Goal: Information Seeking & Learning: Learn about a topic

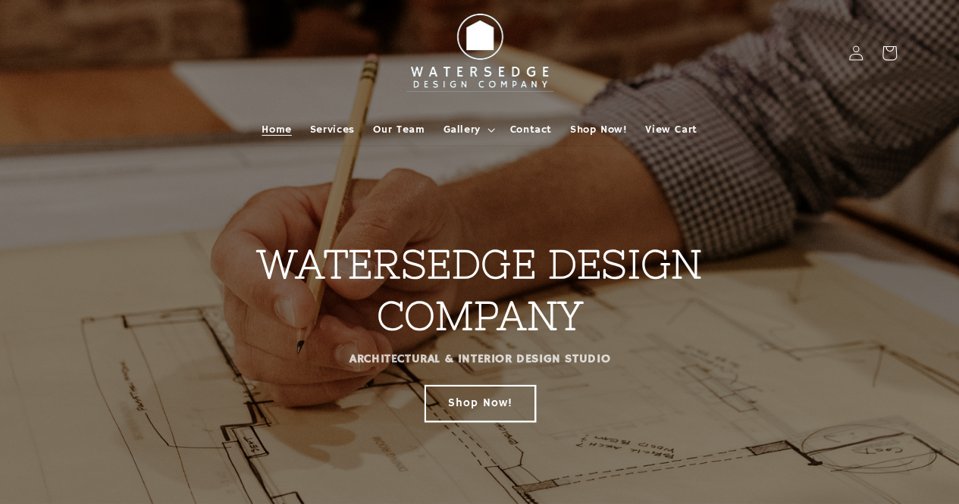
click at [493, 396] on link "Shop Now!" at bounding box center [480, 403] width 110 height 36
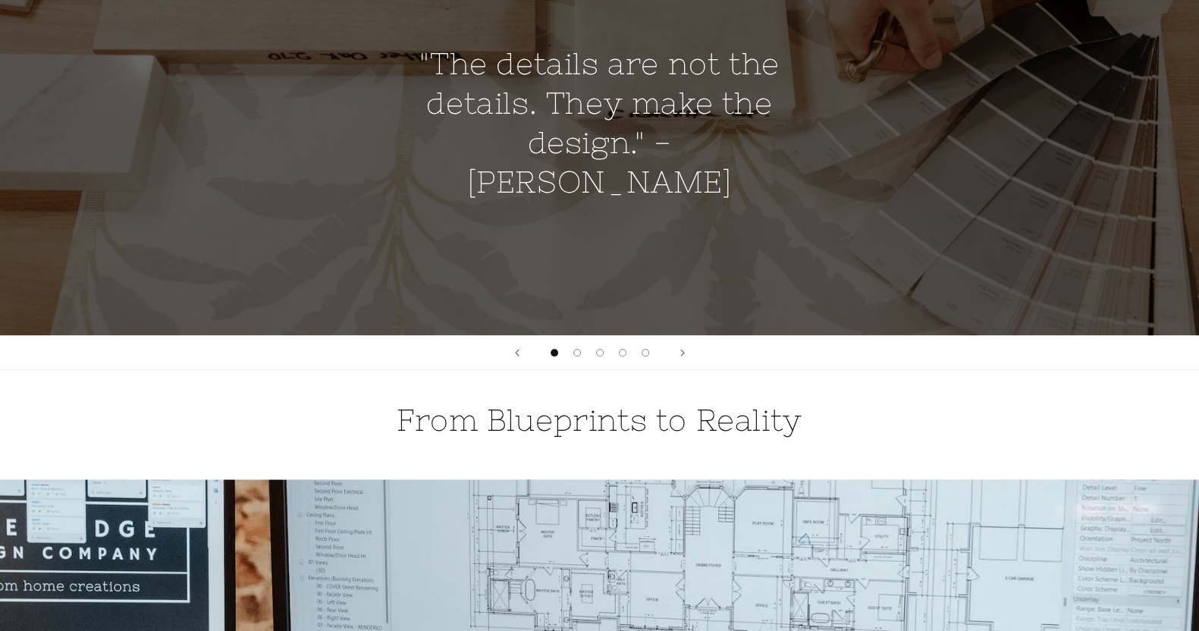
scroll to position [1611, 0]
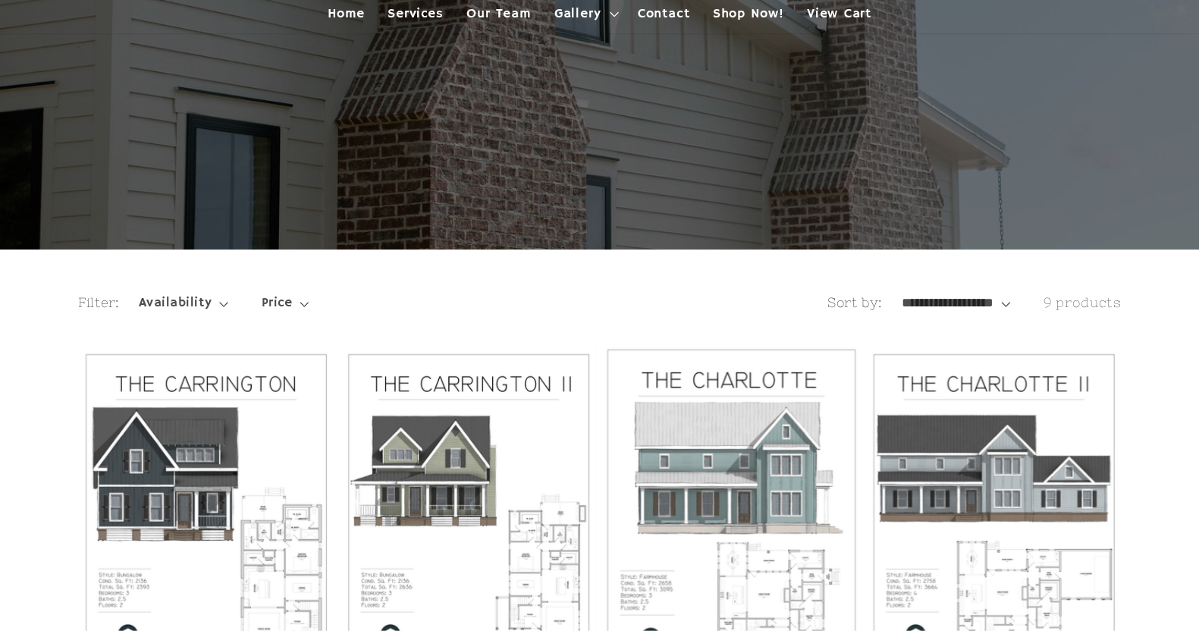
scroll to position [227, 0]
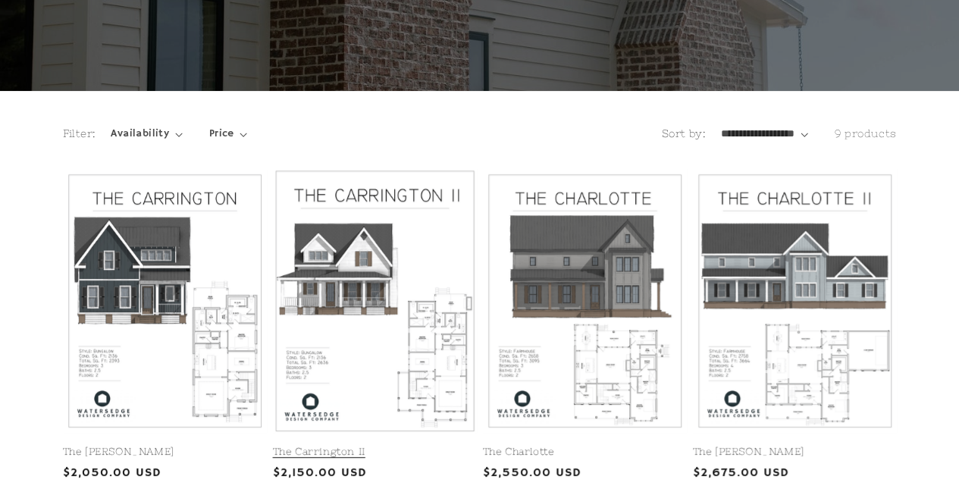
click at [434, 446] on link "The Carrington II" at bounding box center [375, 452] width 204 height 13
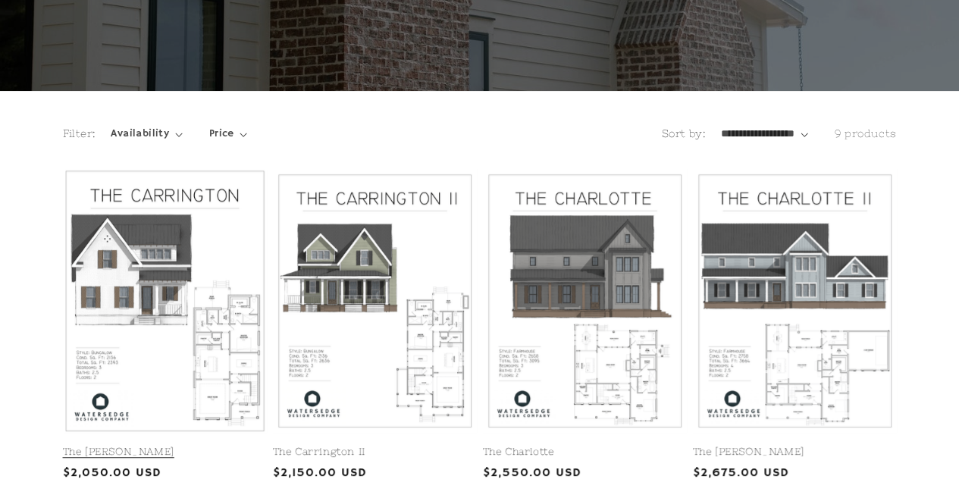
click at [206, 446] on link "The Carrington" at bounding box center [165, 452] width 204 height 13
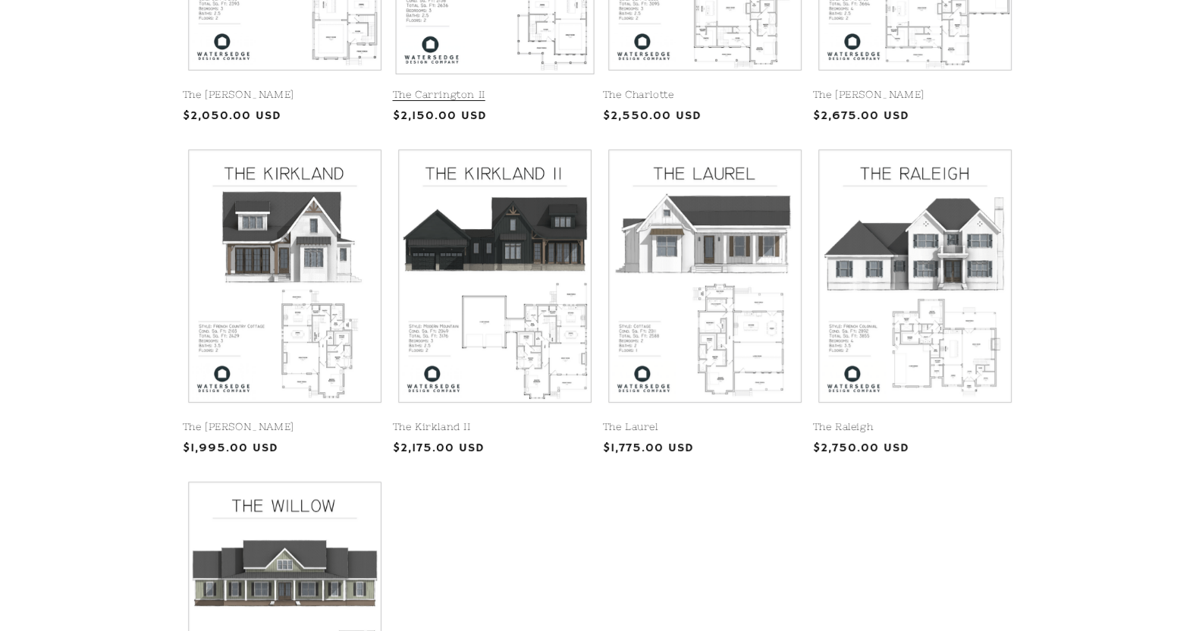
scroll to position [512, 0]
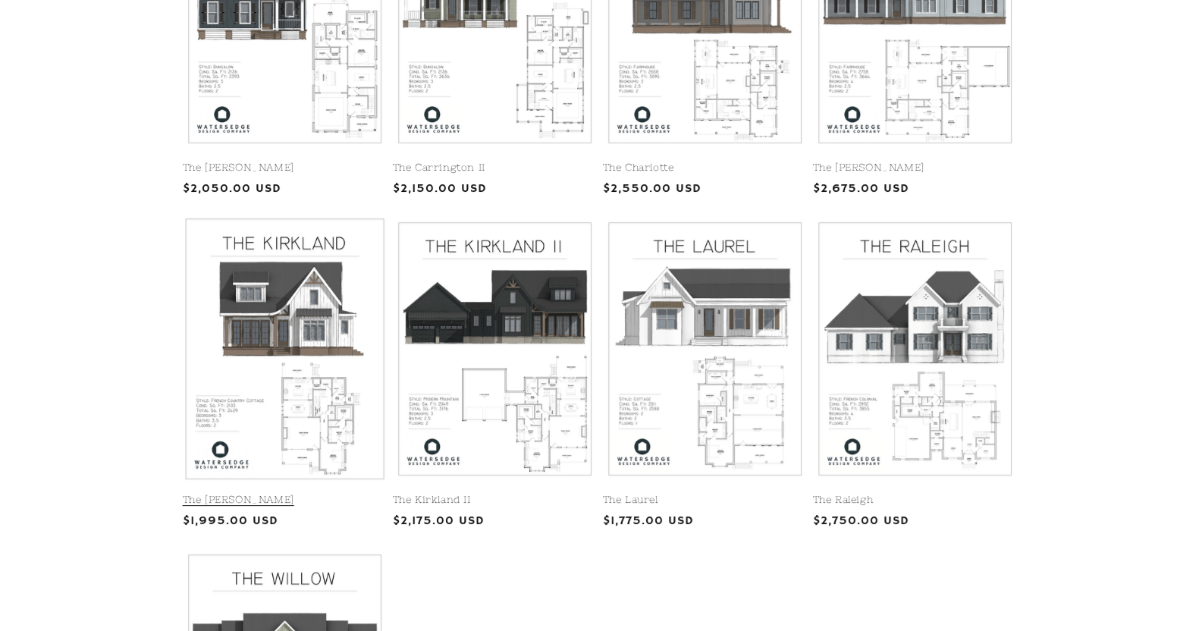
click at [327, 494] on link "The [PERSON_NAME]" at bounding box center [285, 500] width 204 height 13
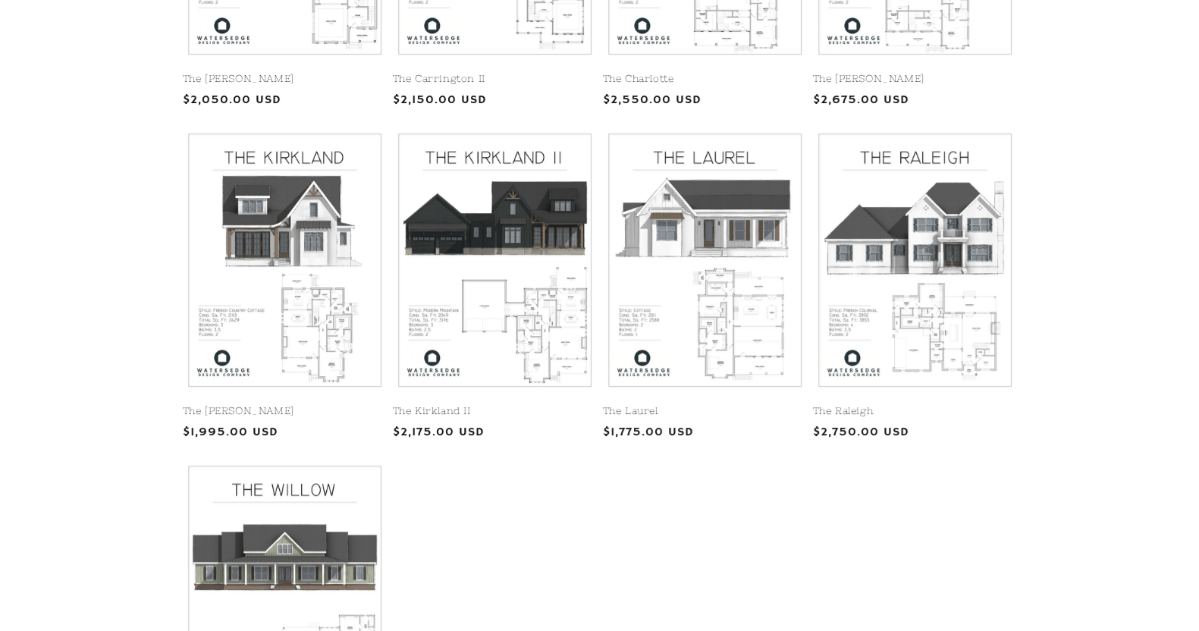
scroll to position [466, 0]
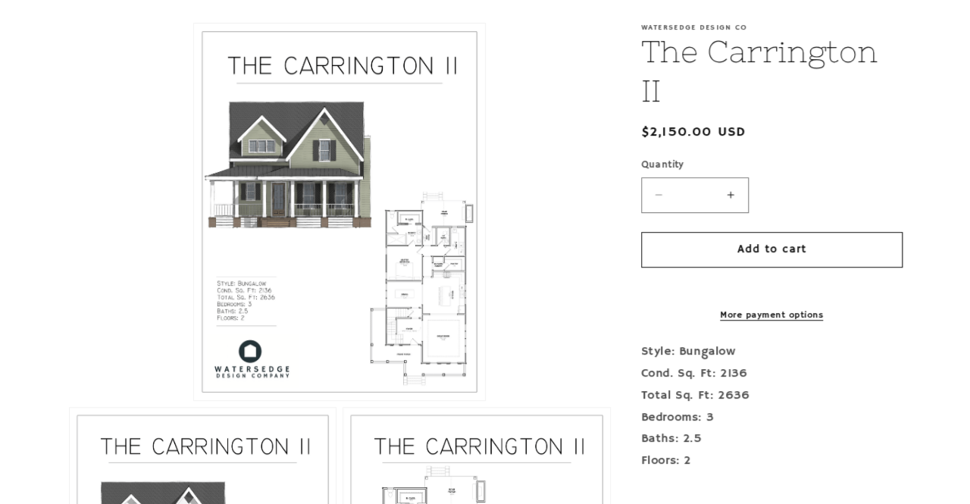
scroll to position [379, 0]
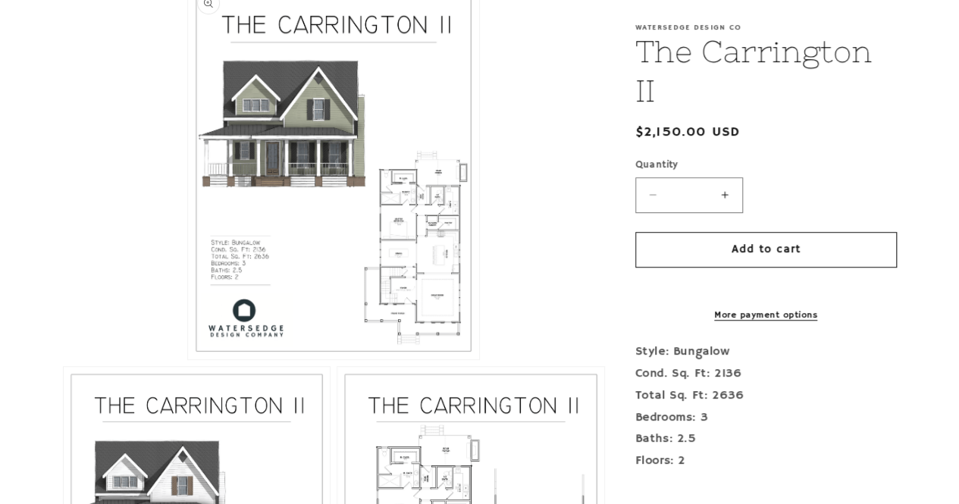
click at [188, 359] on button "Open media 1 in modal" at bounding box center [188, 359] width 0 height 0
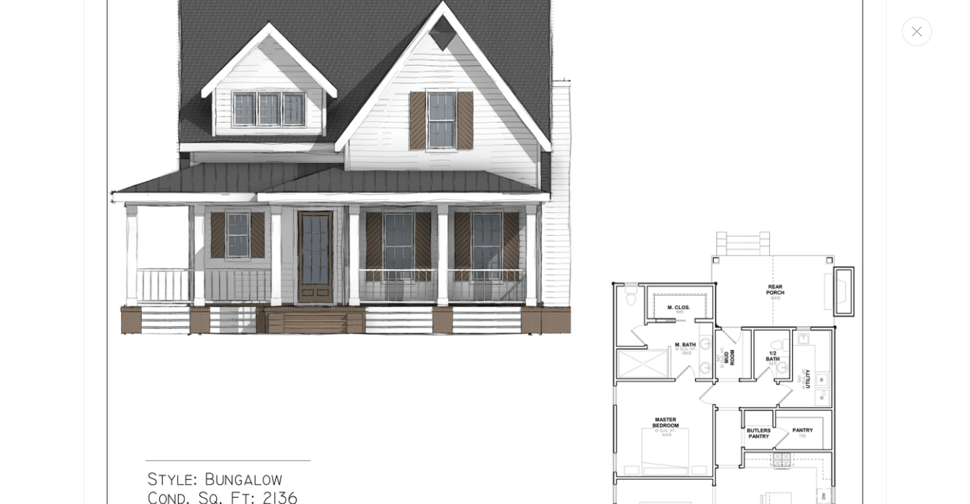
scroll to position [1531, 0]
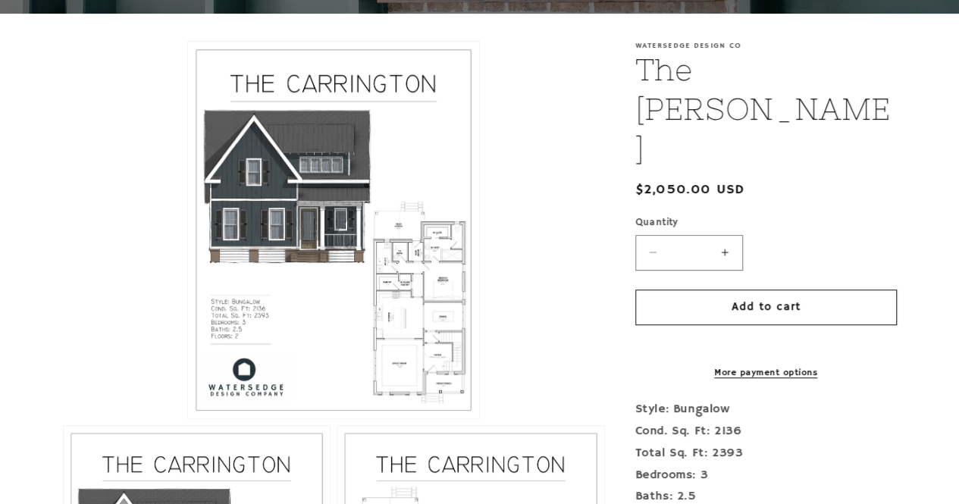
scroll to position [303, 0]
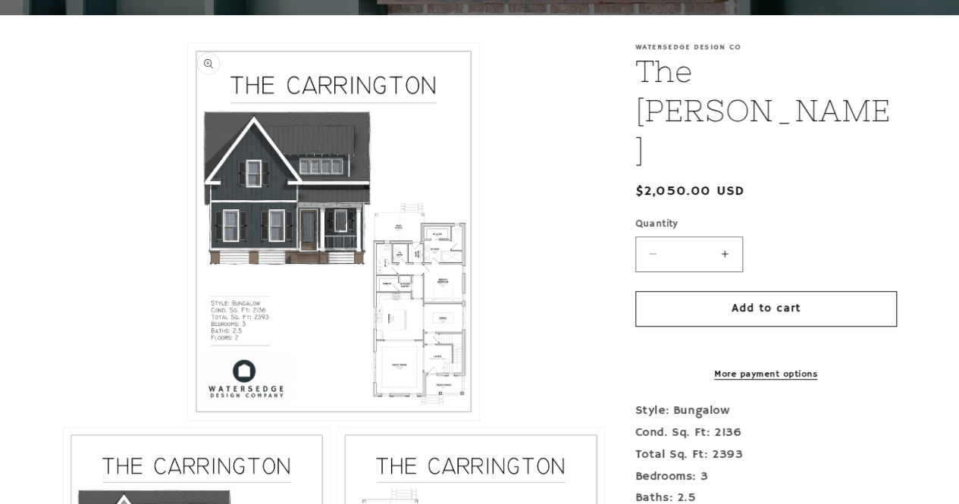
click at [188, 420] on button "Open media 1 in modal" at bounding box center [188, 420] width 0 height 0
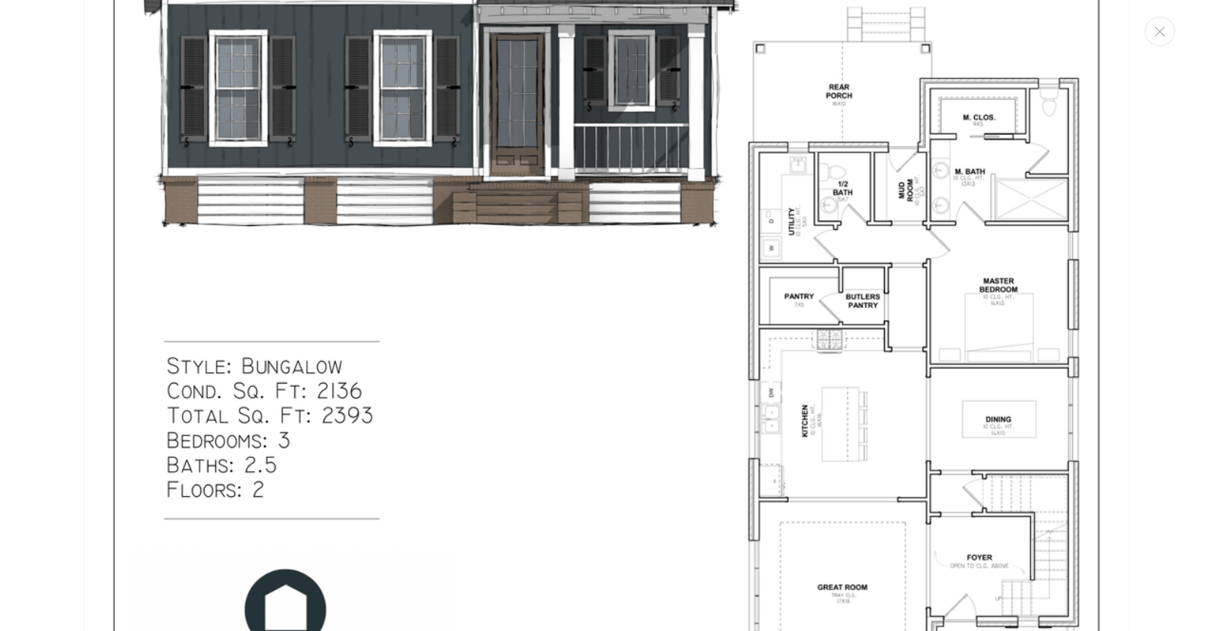
scroll to position [489, 0]
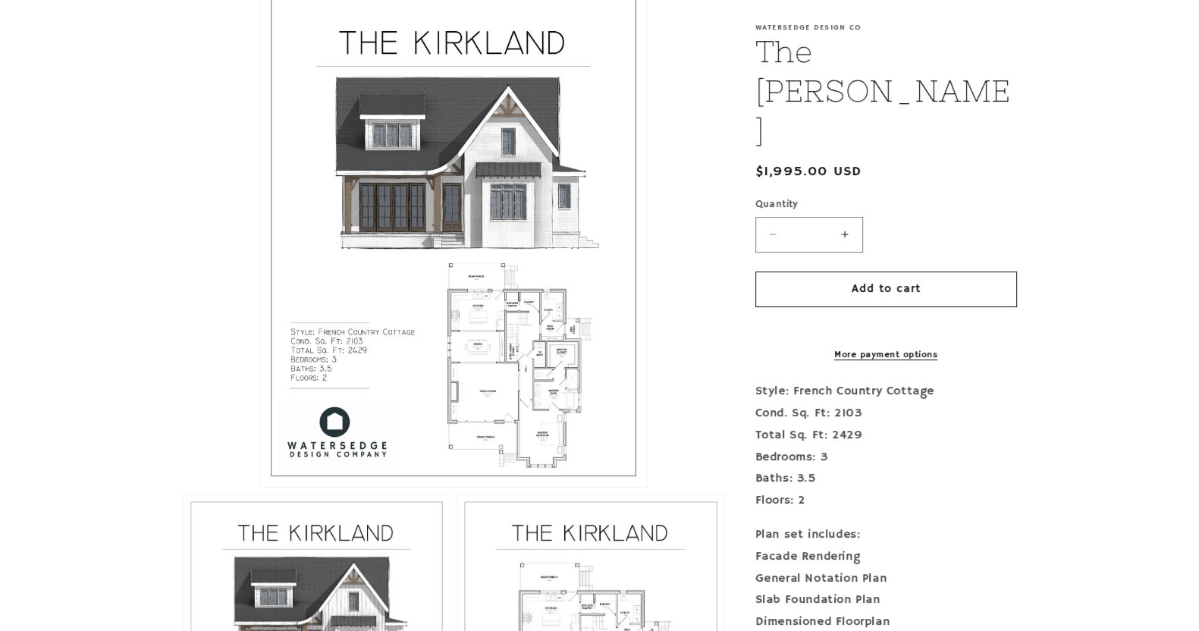
scroll to position [378, 0]
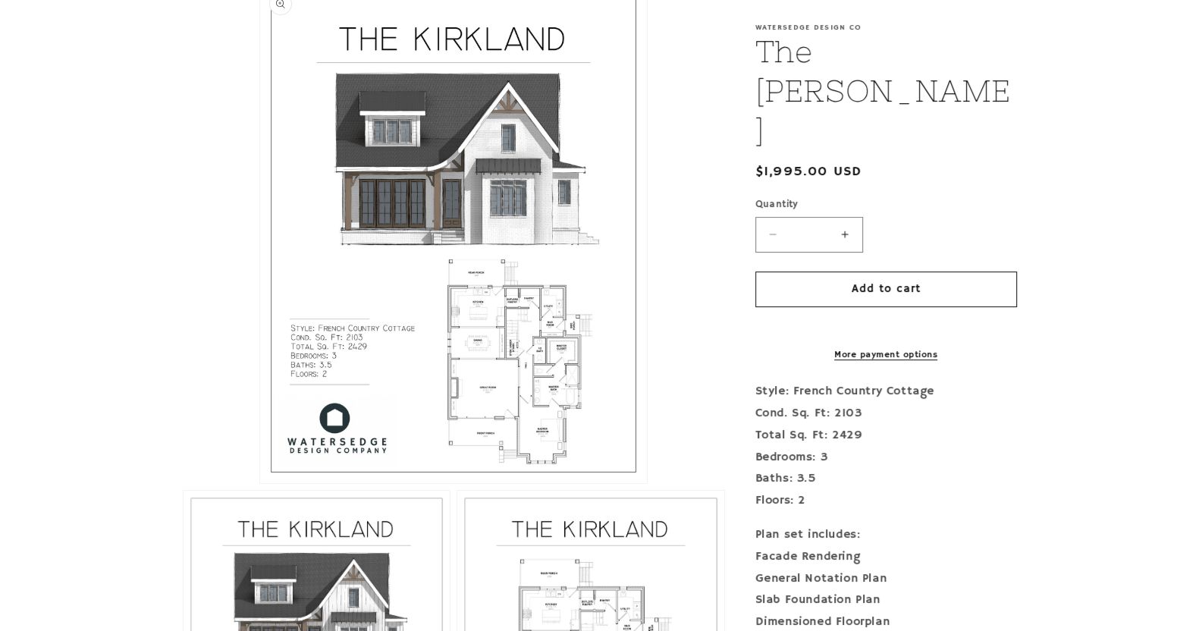
click at [260, 483] on button "Open media 1 in modal" at bounding box center [260, 483] width 0 height 0
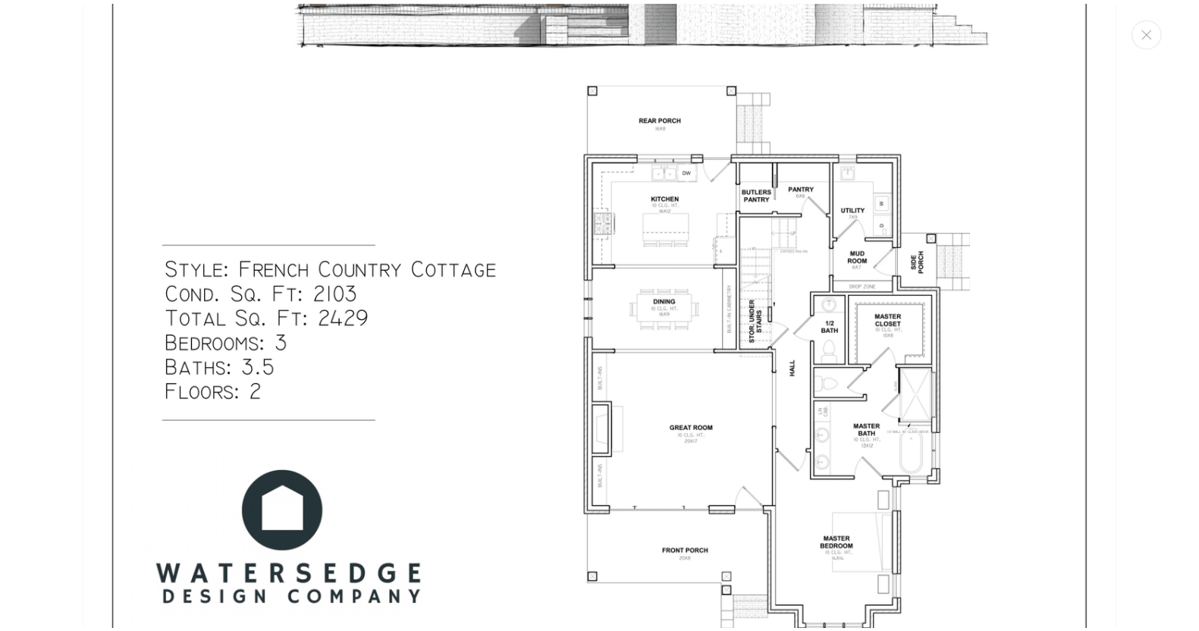
scroll to position [773, 0]
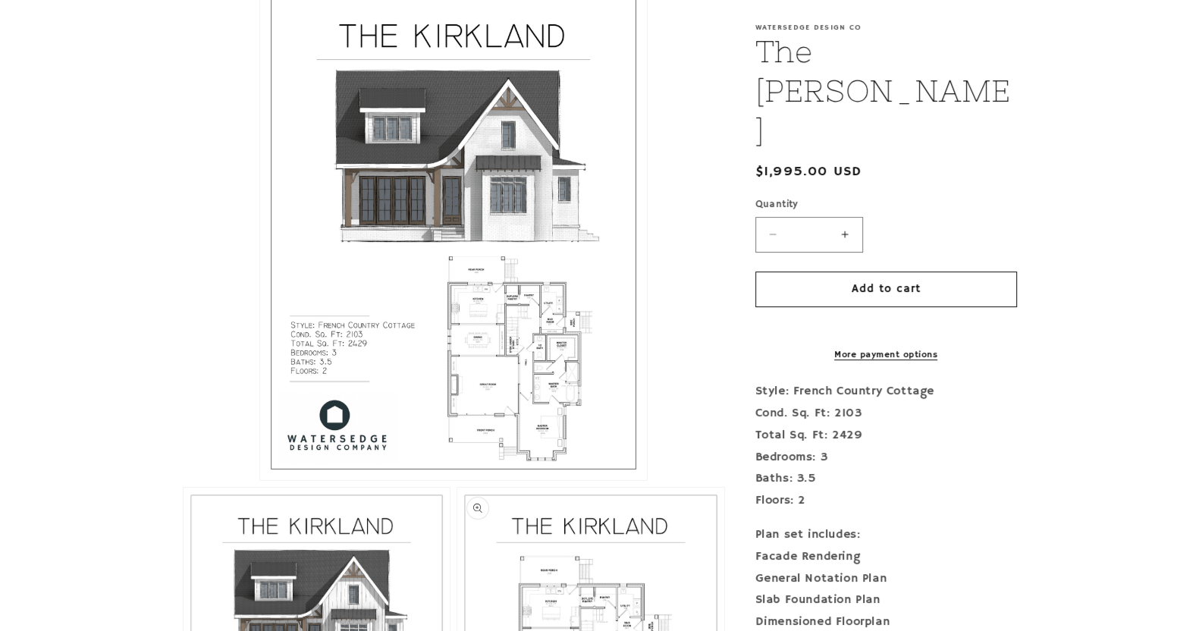
scroll to position [378, 0]
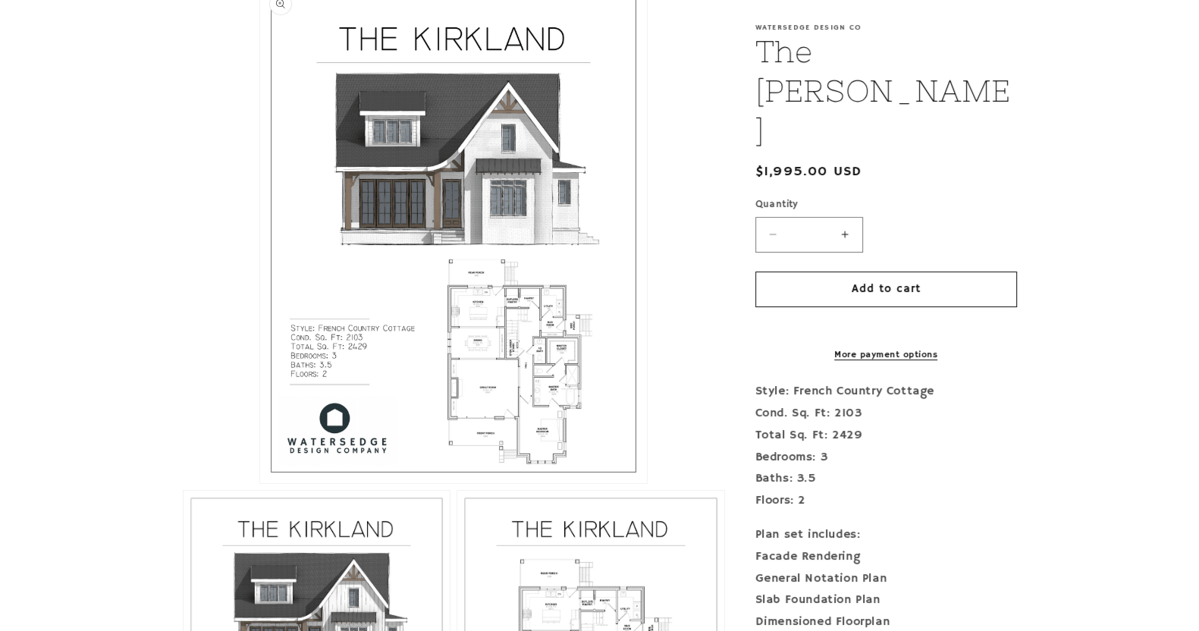
click at [260, 483] on button "Open media 1 in modal" at bounding box center [260, 483] width 0 height 0
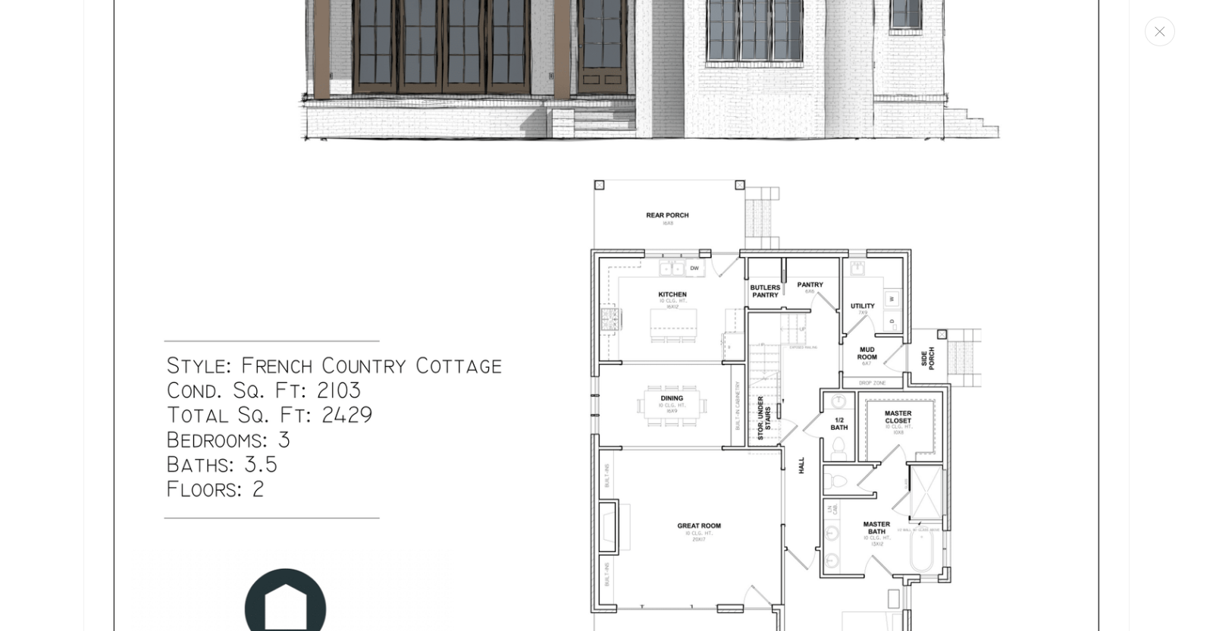
scroll to position [773, 0]
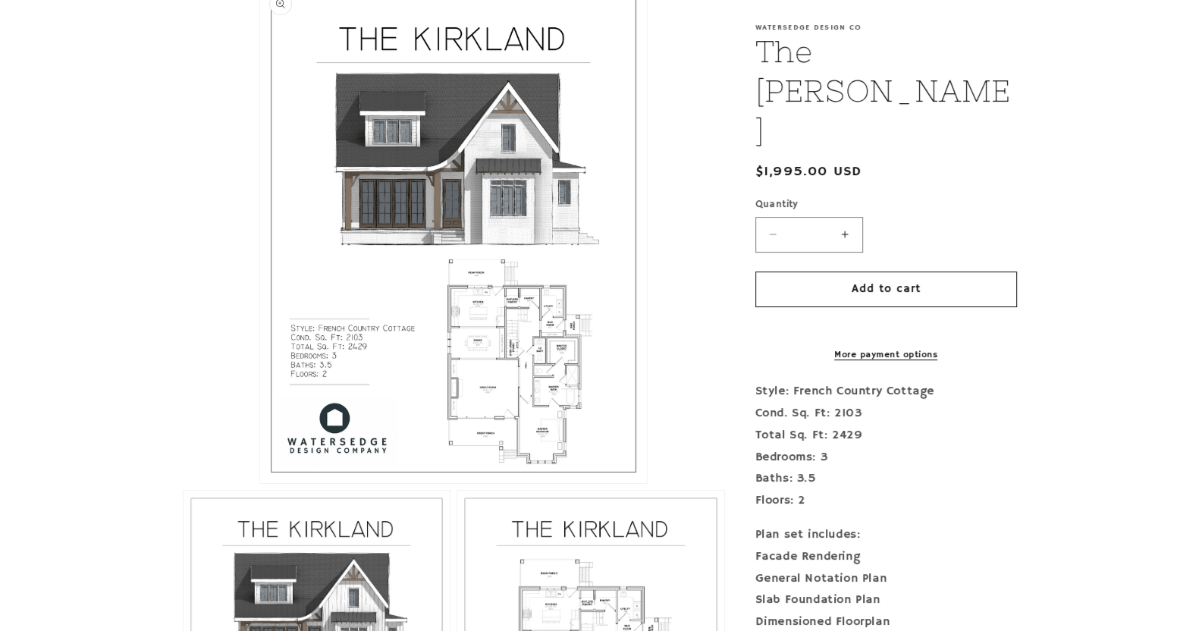
click at [260, 483] on button "Open media 1 in modal" at bounding box center [260, 483] width 0 height 0
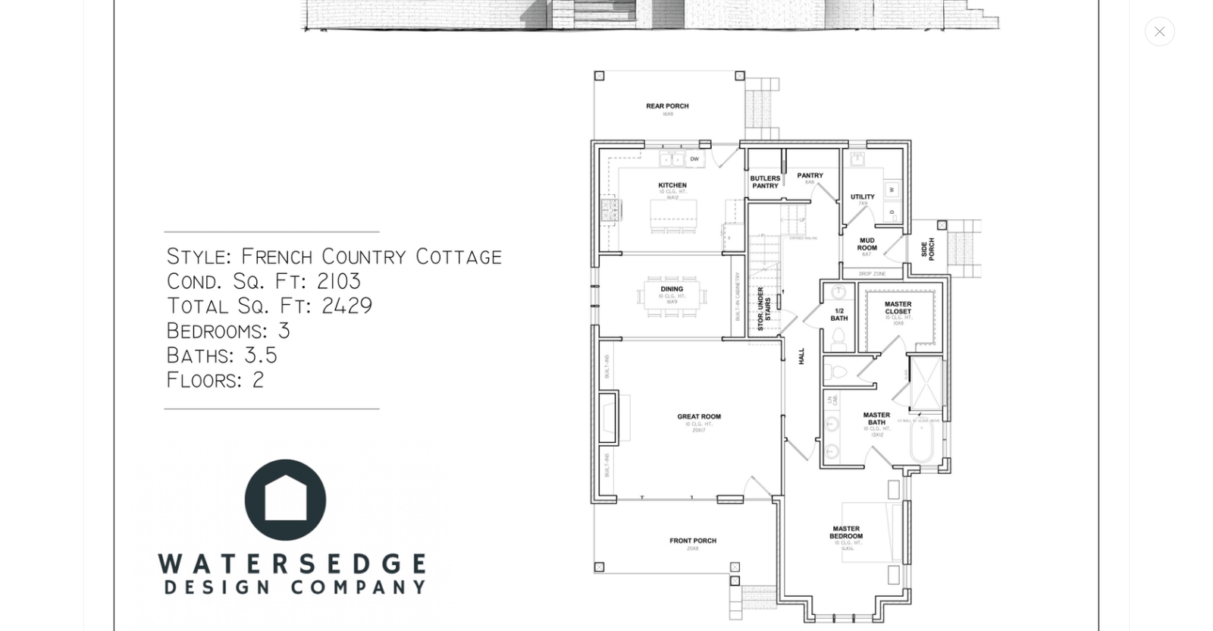
scroll to position [678, 0]
